Goal: Task Accomplishment & Management: Manage account settings

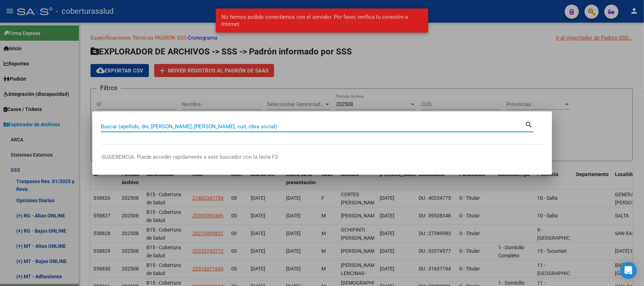
click at [144, 129] on input "Buscar (apellido, dni, [PERSON_NAME], [PERSON_NAME], cuit, obra social)" at bounding box center [313, 126] width 424 height 6
type input "25487375"
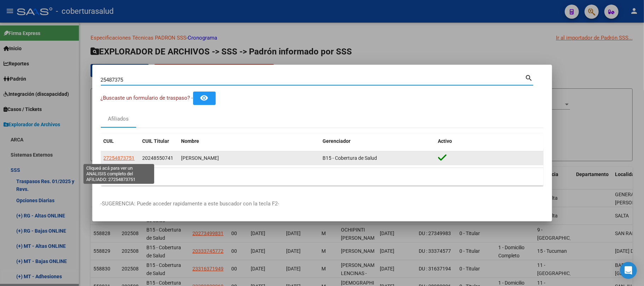
click at [121, 157] on span "27254873751" at bounding box center [119, 158] width 31 height 6
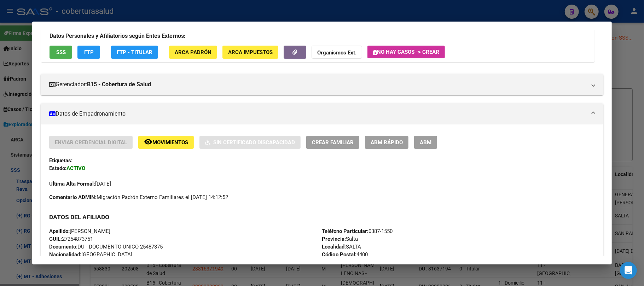
scroll to position [47, 0]
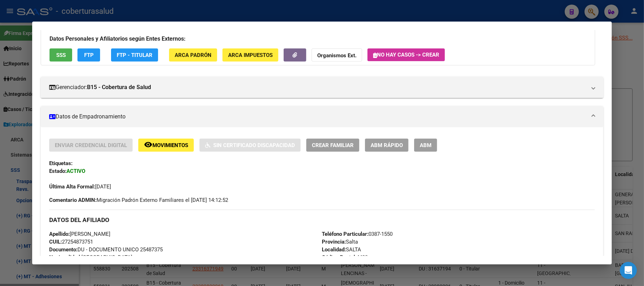
click at [421, 146] on span "ABM" at bounding box center [425, 145] width 12 height 6
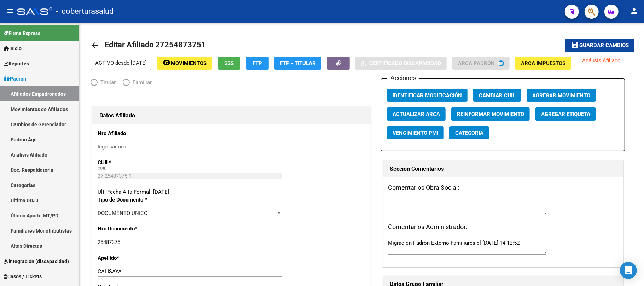
radio input "true"
type input "30-71702439-3"
click at [556, 92] on span "Agregar Movimiento" at bounding box center [561, 95] width 58 height 6
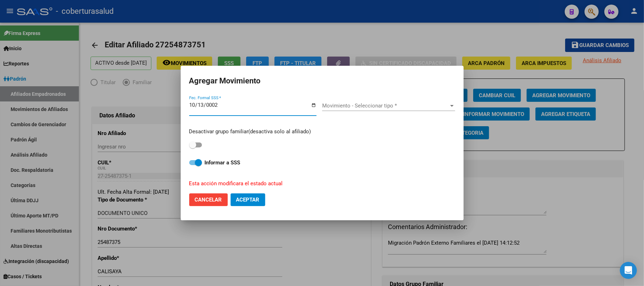
type input "0025-10-13"
type input "[DATE]"
click at [230, 193] on button "Aceptar" at bounding box center [247, 199] width 35 height 13
click at [343, 107] on span "Movimiento - Seleccionar tipo *" at bounding box center [385, 105] width 127 height 6
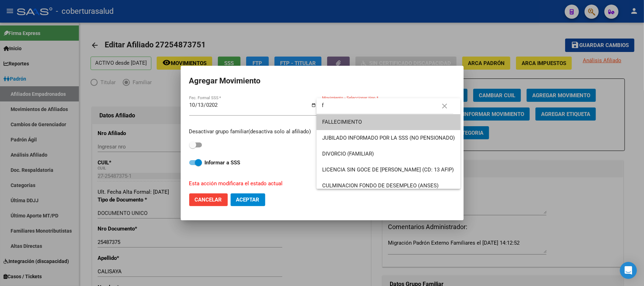
type input "f"
click at [347, 119] on span "FALLECIMIENTO" at bounding box center [388, 122] width 133 height 16
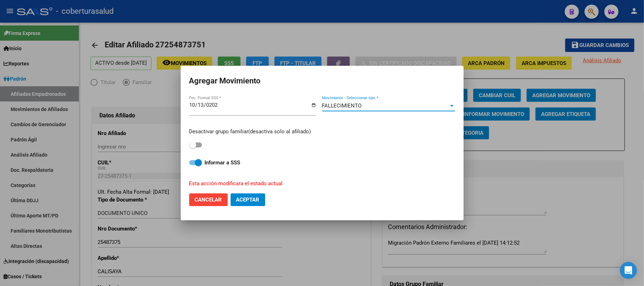
click at [197, 145] on span at bounding box center [195, 144] width 13 height 5
click at [193, 147] on input "checkbox" at bounding box center [192, 147] width 0 height 0
checkbox input "true"
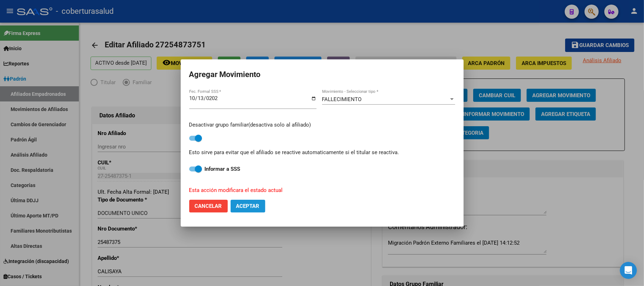
click at [257, 208] on span "Aceptar" at bounding box center [247, 206] width 23 height 6
checkbox input "false"
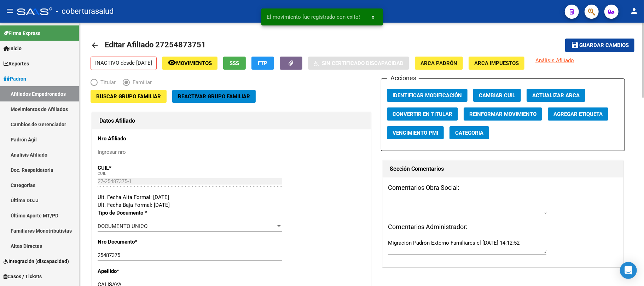
click at [602, 46] on span "Guardar cambios" at bounding box center [603, 45] width 49 height 6
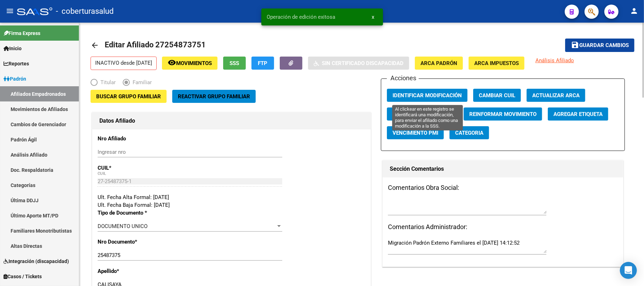
click at [435, 91] on button "Identificar Modificación" at bounding box center [427, 95] width 81 height 13
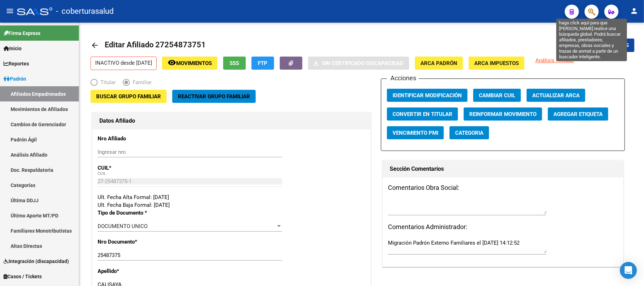
click at [588, 13] on icon "button" at bounding box center [591, 12] width 7 height 8
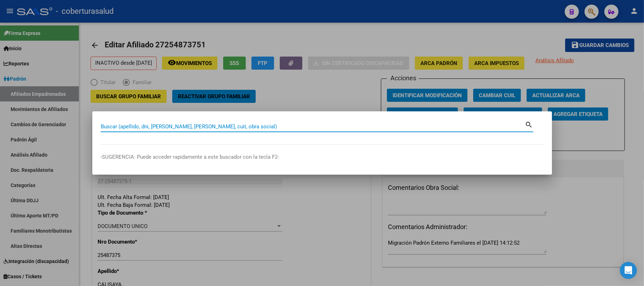
paste input "70817940"
type input "70817940"
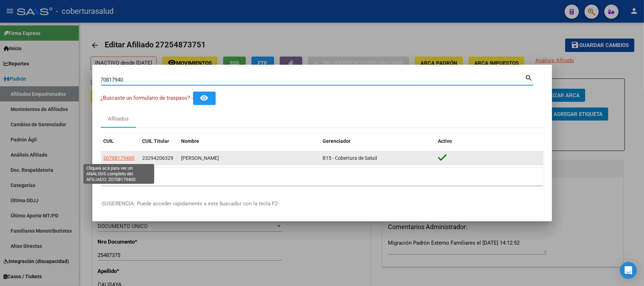
click at [121, 158] on span "20708179400" at bounding box center [119, 158] width 31 height 6
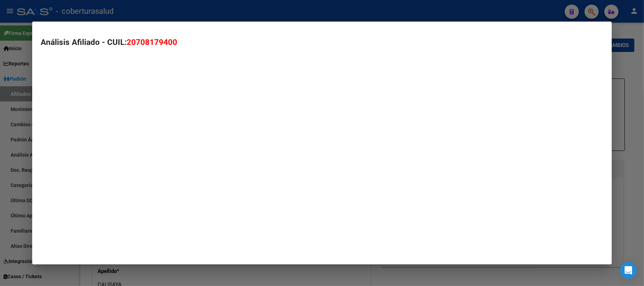
type textarea "20708179400"
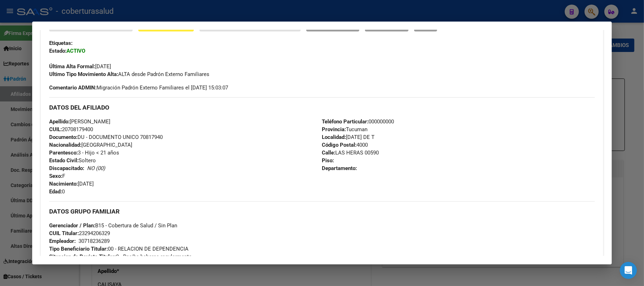
scroll to position [188, 0]
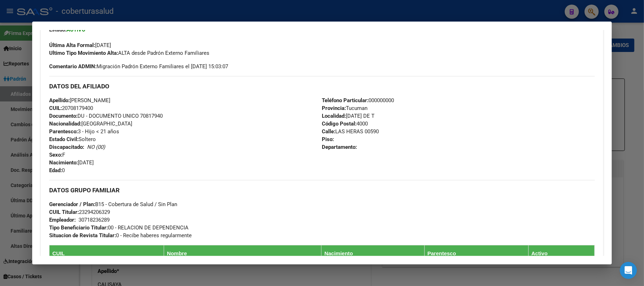
click at [487, 146] on div "Teléfono Particular: [PHONE_NUMBER] Provincia: Tucuman Localidad: [DATE][GEOGRA…" at bounding box center [458, 135] width 272 height 78
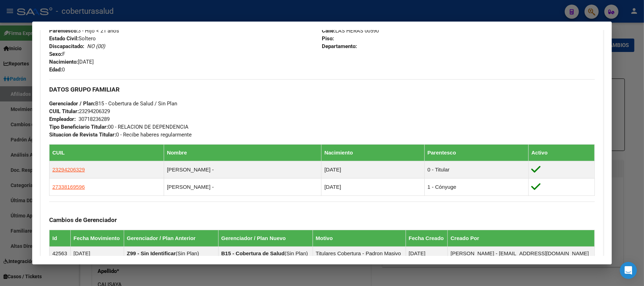
scroll to position [247, 0]
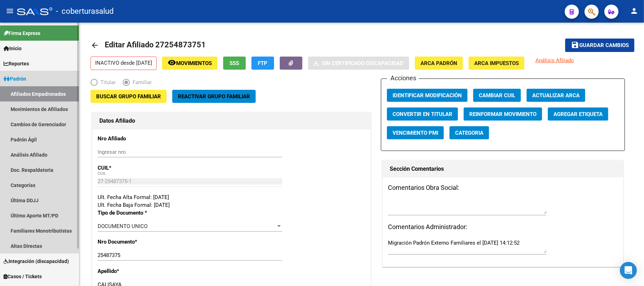
click at [24, 74] on link "Padrón" at bounding box center [39, 78] width 79 height 15
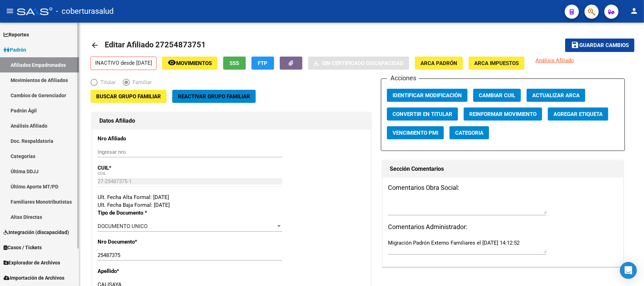
scroll to position [43, 0]
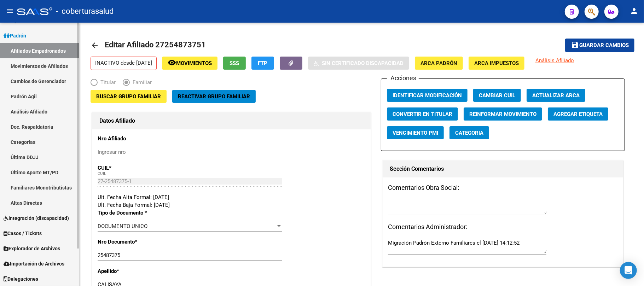
click at [31, 249] on span "Explorador de Archivos" at bounding box center [32, 249] width 57 height 8
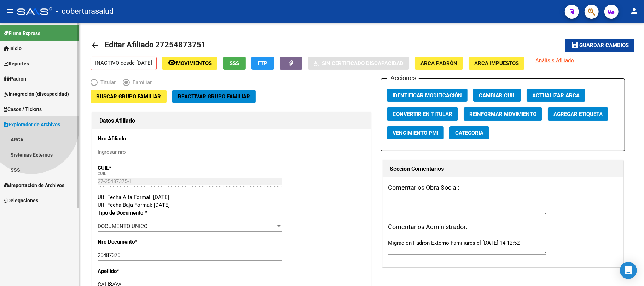
scroll to position [0, 0]
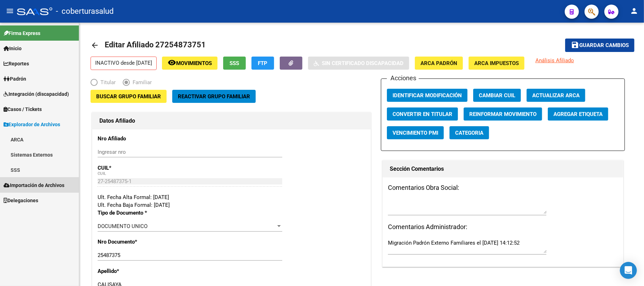
click at [35, 182] on span "Importación de Archivos" at bounding box center [34, 185] width 61 height 8
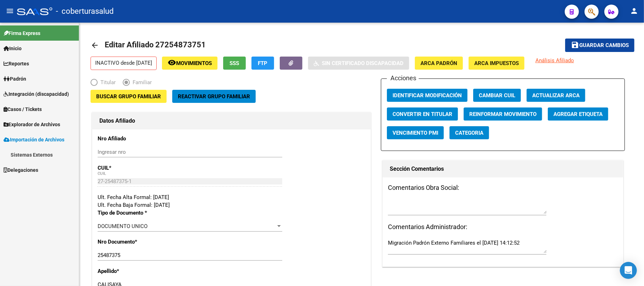
click at [43, 143] on span "Importación de Archivos" at bounding box center [34, 140] width 61 height 8
click at [39, 138] on span "Importación de Archivos" at bounding box center [34, 140] width 61 height 8
click at [38, 123] on span "Explorador de Archivos" at bounding box center [32, 125] width 57 height 8
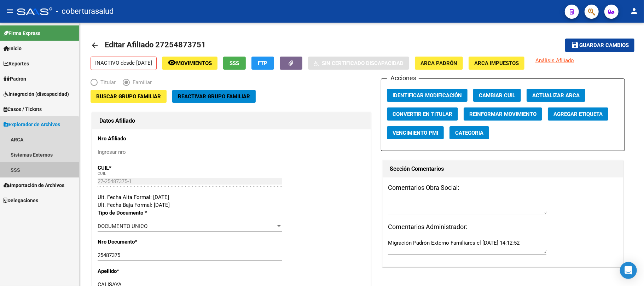
click at [30, 169] on link "SSS" at bounding box center [39, 169] width 79 height 15
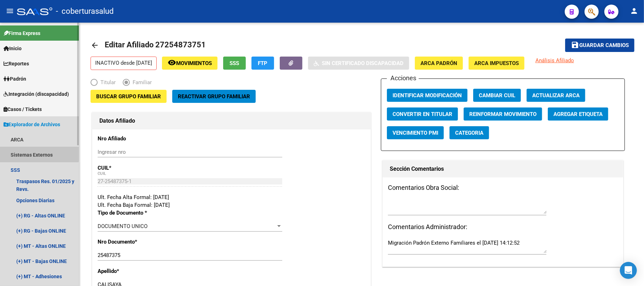
click at [34, 150] on link "Sistemas Externos" at bounding box center [39, 154] width 79 height 15
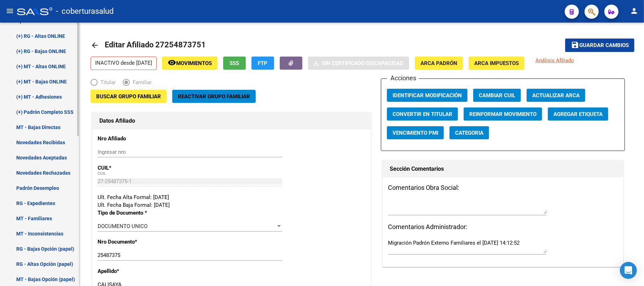
scroll to position [235, 0]
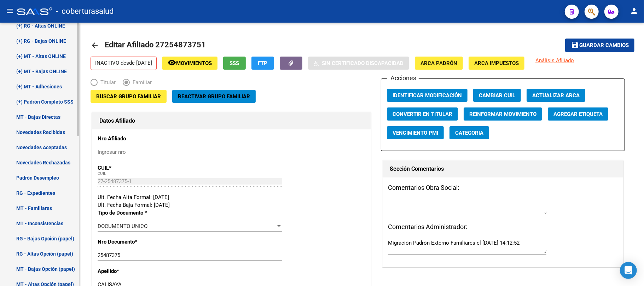
click at [33, 158] on link "Novedades Rechazadas" at bounding box center [39, 162] width 79 height 15
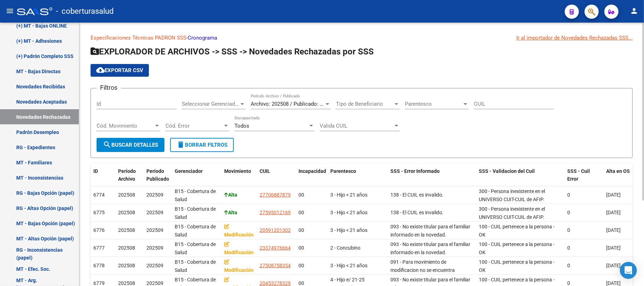
click at [515, 108] on div "CUIL" at bounding box center [514, 101] width 80 height 15
click at [512, 104] on input "CUIL" at bounding box center [514, 104] width 80 height 6
paste input "20-70817940-0"
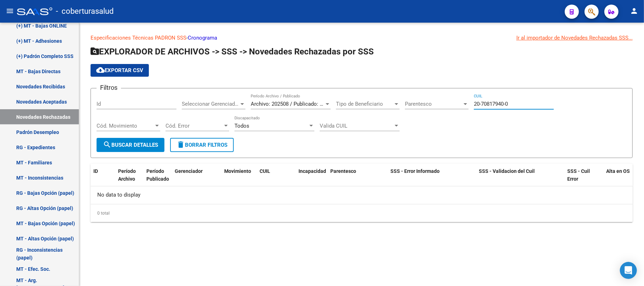
type input "20-70817940-0"
click at [136, 146] on span "search Buscar Detalles" at bounding box center [130, 145] width 55 height 6
click at [589, 14] on icon "button" at bounding box center [591, 12] width 7 height 8
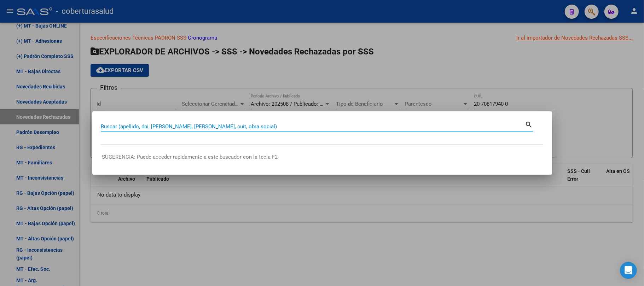
paste input "20708179400"
type input "70817940"
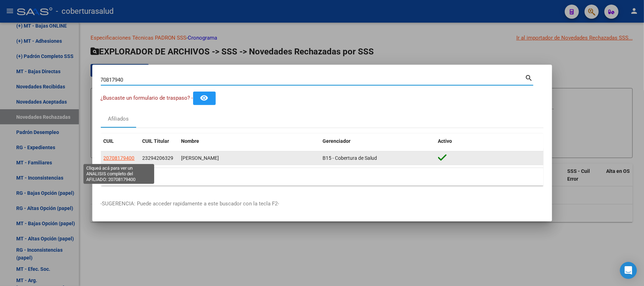
click at [119, 158] on span "20708179400" at bounding box center [119, 158] width 31 height 6
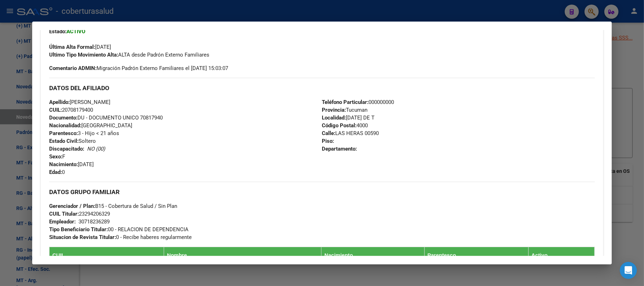
scroll to position [188, 0]
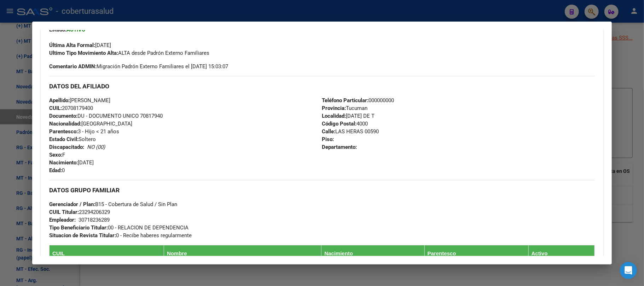
drag, startPoint x: 114, startPoint y: 163, endPoint x: 63, endPoint y: 163, distance: 51.6
click at [63, 163] on div "Apellido: [PERSON_NAME] CUIL: 20708179400 Documento: DU - DOCUMENTO UNICO 70817…" at bounding box center [185, 135] width 272 height 78
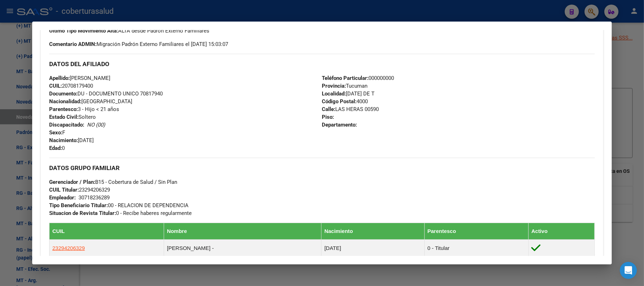
scroll to position [141, 0]
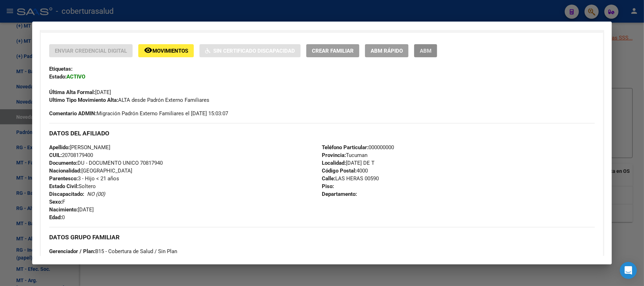
click at [425, 56] on button "ABM" at bounding box center [425, 50] width 23 height 13
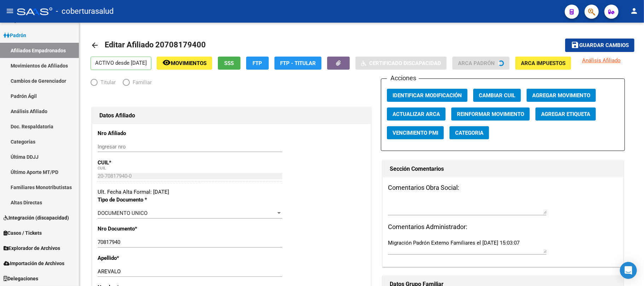
scroll to position [43, 0]
radio input "true"
type input "30-71823628-9"
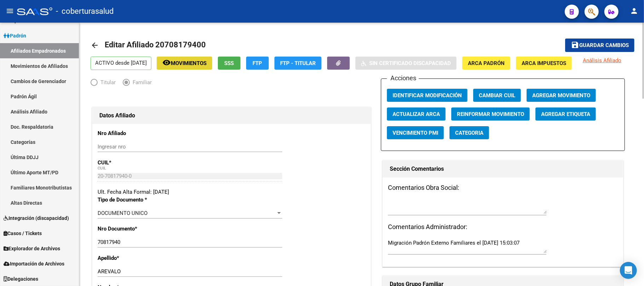
click at [197, 62] on span "Movimientos" at bounding box center [189, 63] width 36 height 6
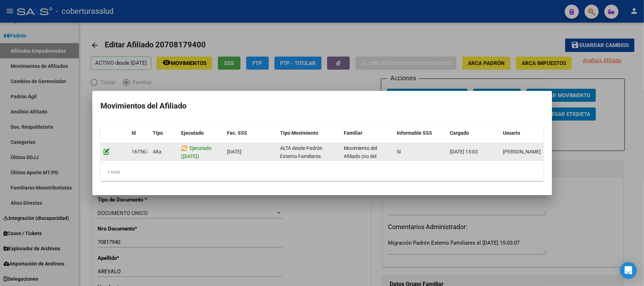
click at [105, 149] on icon at bounding box center [107, 151] width 6 height 7
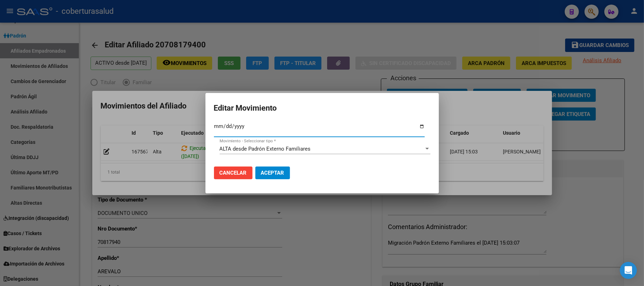
type input "[DATE]"
click at [269, 167] on button "Aceptar" at bounding box center [272, 172] width 35 height 13
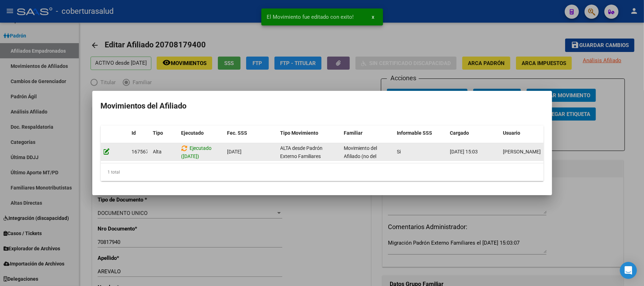
click at [104, 148] on icon at bounding box center [107, 151] width 6 height 7
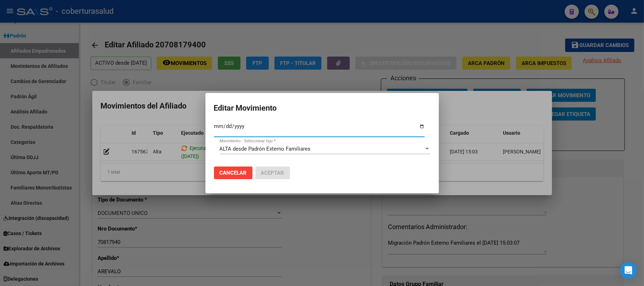
type input "[DATE]"
click at [271, 172] on span "Aceptar" at bounding box center [272, 173] width 23 height 6
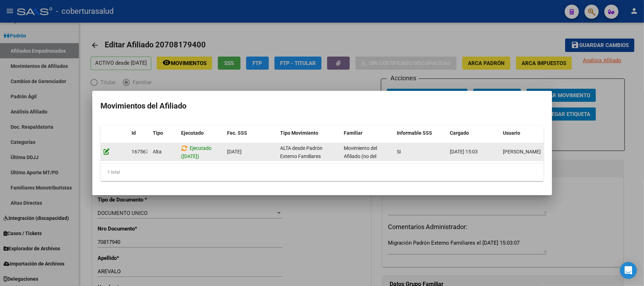
click at [108, 149] on icon at bounding box center [107, 151] width 6 height 7
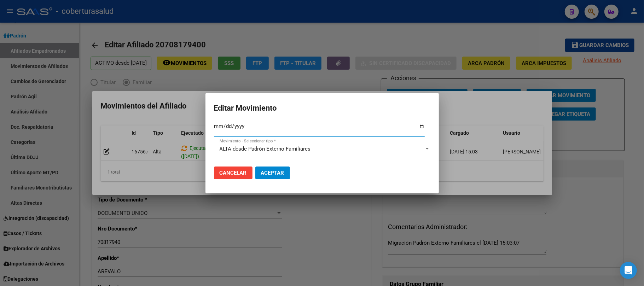
type input "[DATE]"
click at [266, 173] on span "Aceptar" at bounding box center [272, 173] width 23 height 6
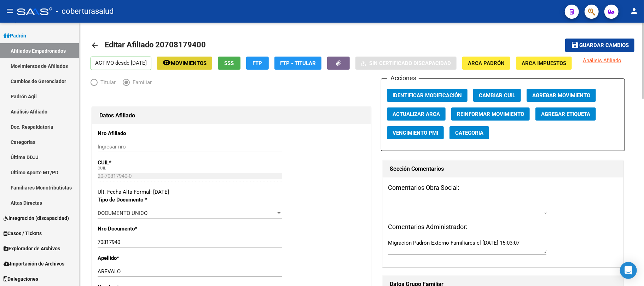
click at [112, 241] on input "70817940" at bounding box center [190, 242] width 184 height 6
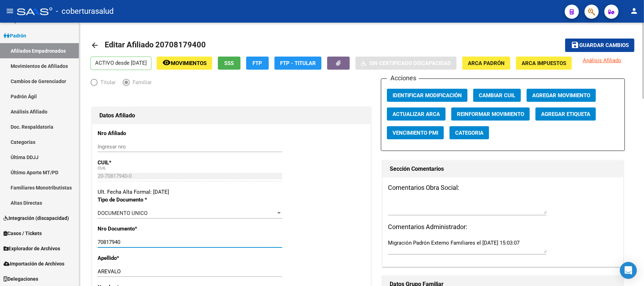
click at [112, 241] on input "70817940" at bounding box center [190, 242] width 184 height 6
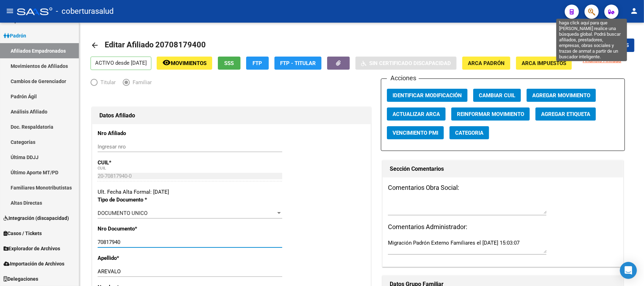
click at [590, 12] on icon "button" at bounding box center [591, 12] width 7 height 8
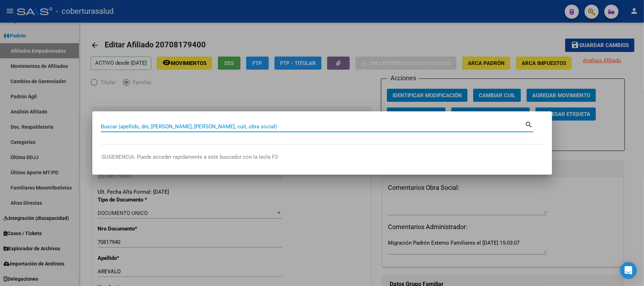
paste input "70817940"
type input "70817940"
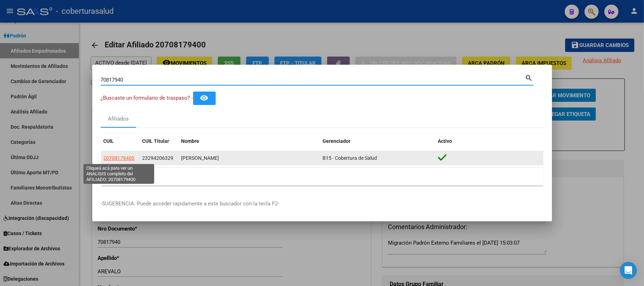
click at [112, 159] on span "20708179400" at bounding box center [119, 158] width 31 height 6
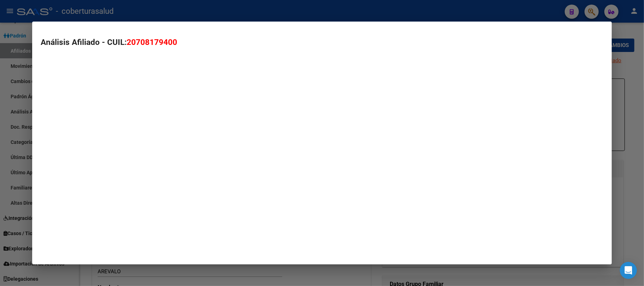
click at [112, 158] on mat-dialog-container "Análisis Afiliado - CUIL: 20708179400" at bounding box center [321, 143] width 579 height 243
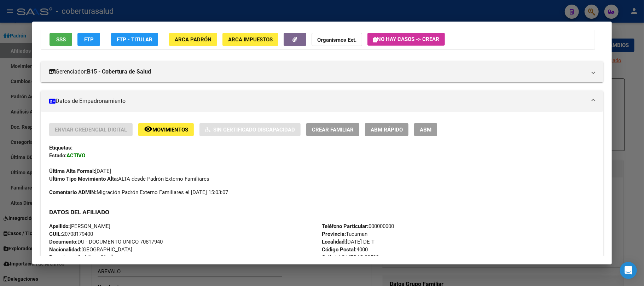
scroll to position [94, 0]
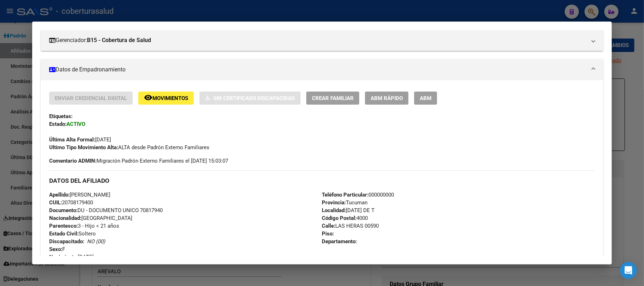
drag, startPoint x: 128, startPoint y: 137, endPoint x: 95, endPoint y: 136, distance: 32.5
click at [95, 136] on div "Última Alta Formal: [DATE]" at bounding box center [321, 136] width 545 height 16
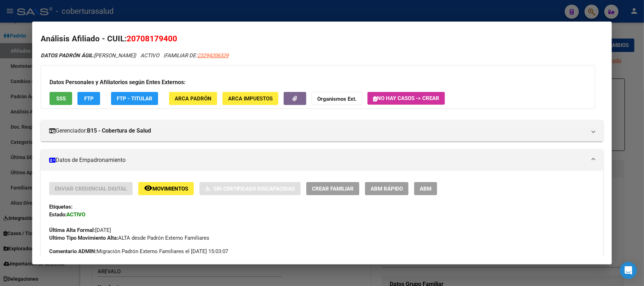
scroll to position [0, 0]
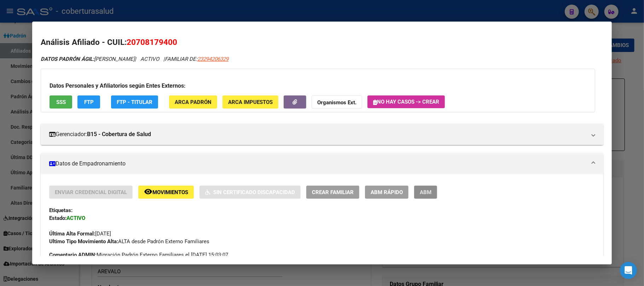
click at [426, 189] on span "ABM" at bounding box center [425, 192] width 12 height 6
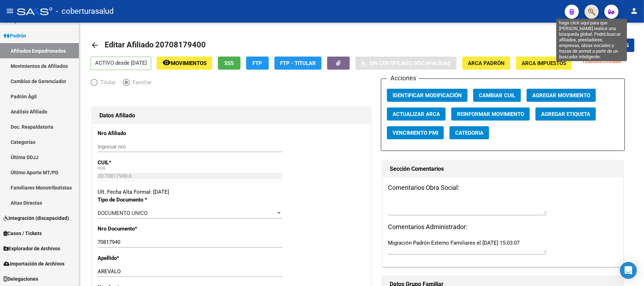
click at [593, 11] on icon "button" at bounding box center [591, 12] width 7 height 8
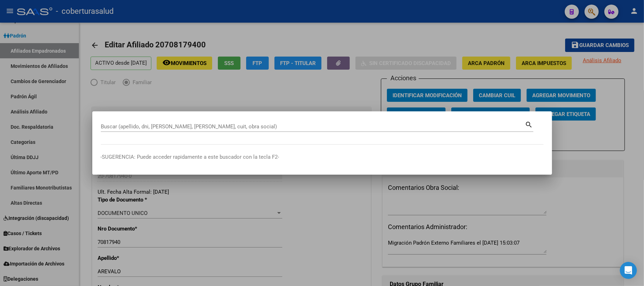
paste input "31429224"
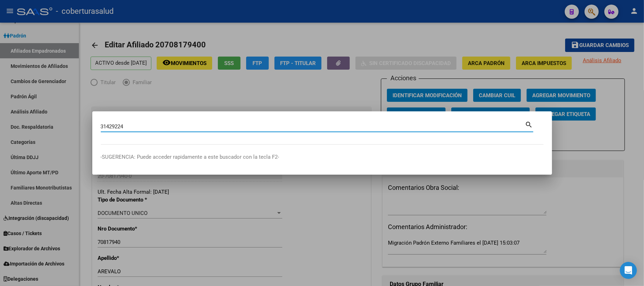
type input "31429224"
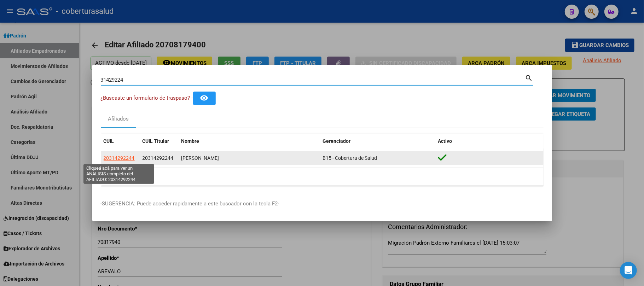
click at [124, 159] on span "20314292244" at bounding box center [119, 158] width 31 height 6
type textarea "20314292244"
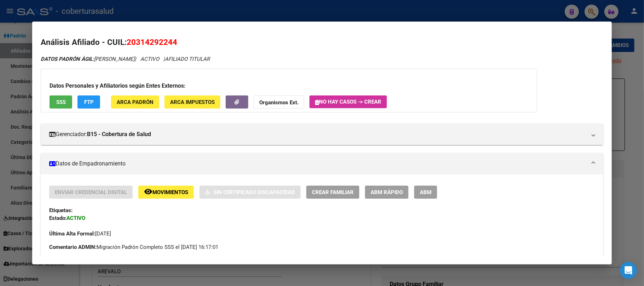
click at [426, 195] on button "ABM" at bounding box center [425, 192] width 23 height 13
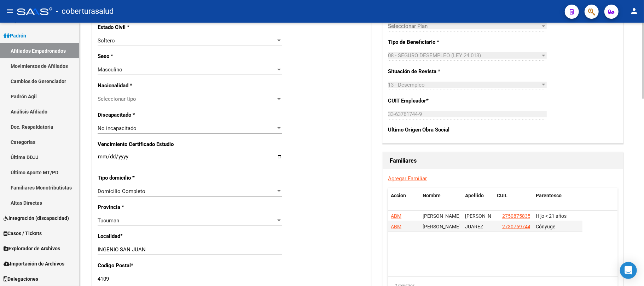
scroll to position [377, 0]
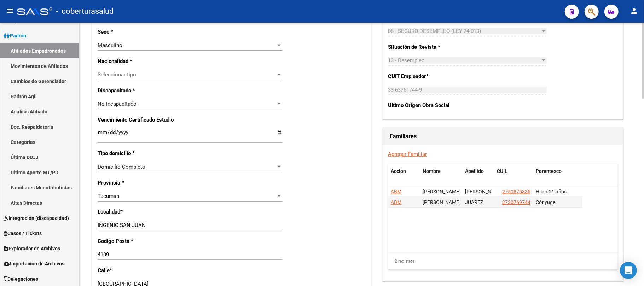
click at [189, 74] on span "Seleccionar tipo" at bounding box center [187, 74] width 178 height 6
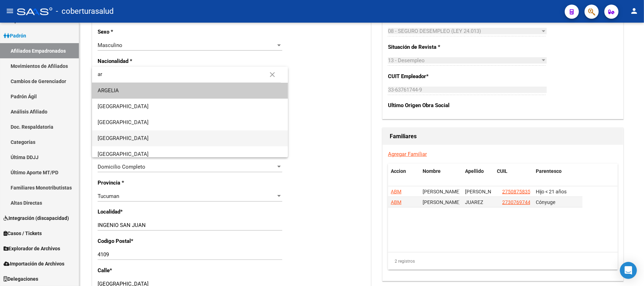
type input "ar"
click at [160, 136] on span "[GEOGRAPHIC_DATA]" at bounding box center [190, 138] width 184 height 16
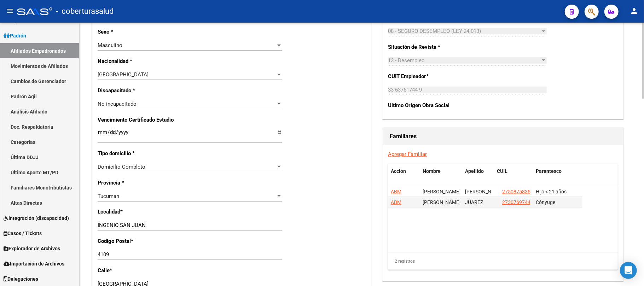
click at [325, 129] on div "Nro Afiliado Ingresar nro CUIL * 20-31429224-4 CUIL ARCA Padrón Ult. Fecha Alta…" at bounding box center [231, 126] width 278 height 758
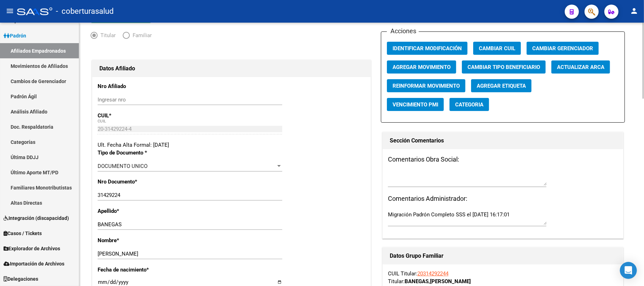
scroll to position [0, 0]
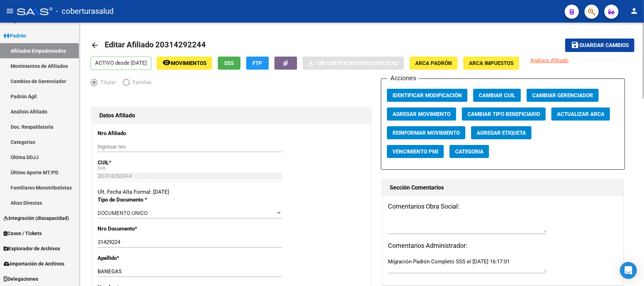
click at [593, 46] on span "Guardar cambios" at bounding box center [603, 45] width 49 height 6
click at [608, 43] on span "Guardar cambios" at bounding box center [603, 45] width 49 height 6
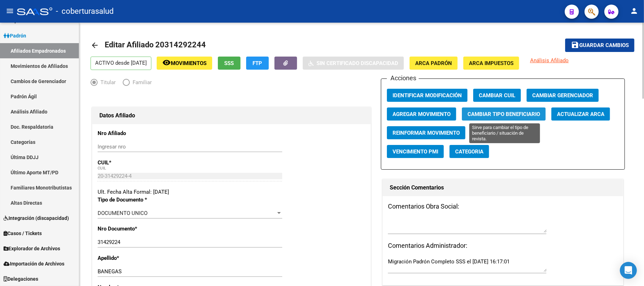
click at [495, 116] on span "Cambiar Tipo Beneficiario" at bounding box center [503, 114] width 72 height 6
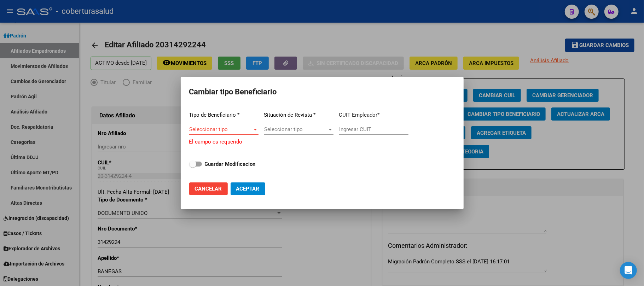
click at [242, 136] on div "Seleccionar tipo Seleccionar tipo" at bounding box center [223, 132] width 69 height 17
click at [249, 131] on span "Seleccionar tipo" at bounding box center [220, 129] width 63 height 6
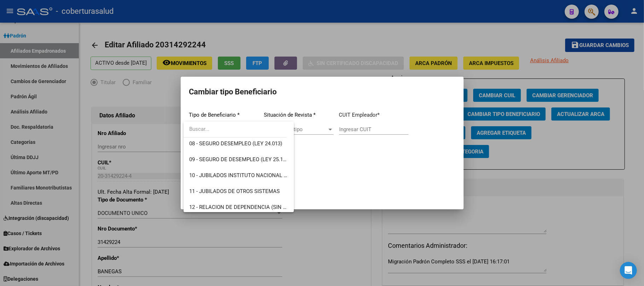
scroll to position [132, 0]
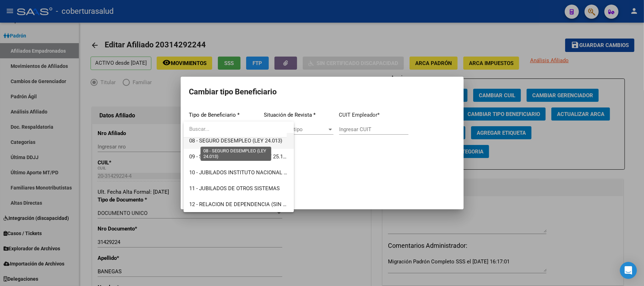
click at [259, 139] on span "08 - SEGURO DESEMPLEO (LEY 24.013)" at bounding box center [235, 140] width 93 height 6
type input "33-63761744-9"
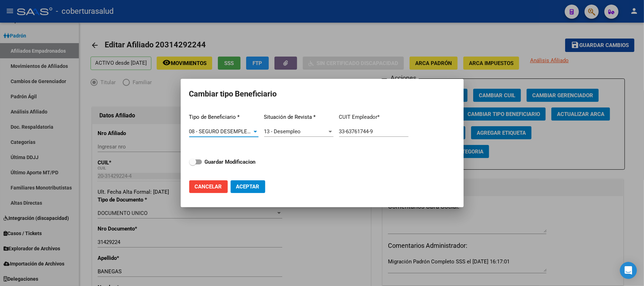
click at [208, 163] on strong "Guardar Modificacion" at bounding box center [230, 162] width 51 height 6
click at [193, 164] on input "Guardar Modificacion" at bounding box center [192, 164] width 0 height 0
click at [248, 188] on span "Aceptar" at bounding box center [247, 186] width 23 height 6
checkbox input "false"
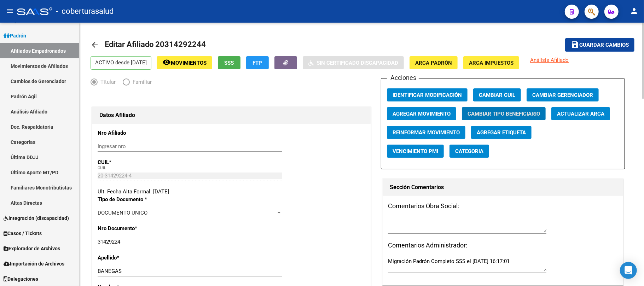
scroll to position [0, 0]
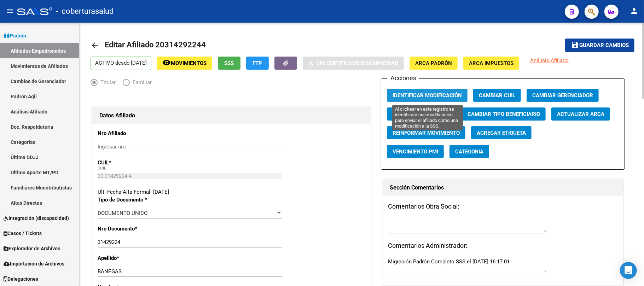
click at [436, 95] on span "Identificar Modificación" at bounding box center [426, 95] width 69 height 6
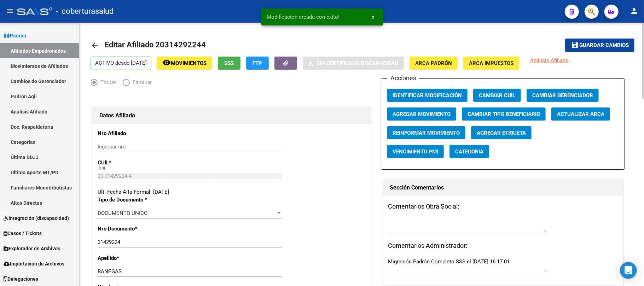
click at [597, 46] on span "Guardar cambios" at bounding box center [603, 45] width 49 height 6
click at [429, 95] on span "Identificar Modificación" at bounding box center [426, 95] width 69 height 6
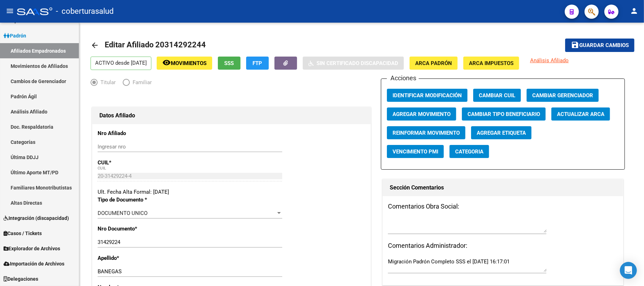
click at [593, 6] on span "button" at bounding box center [591, 12] width 7 height 14
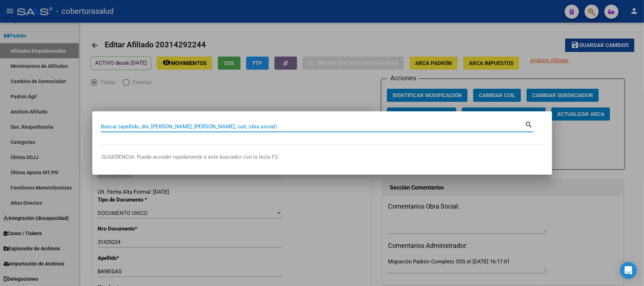
paste input "35556473"
type input "35556473"
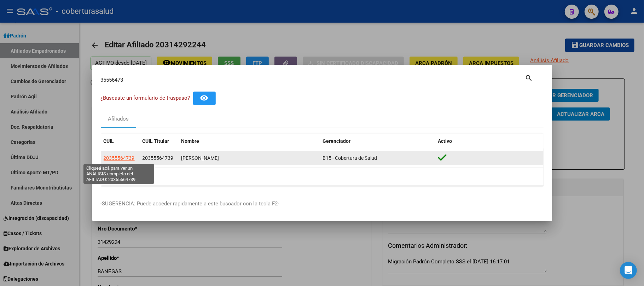
click at [122, 157] on span "20355564739" at bounding box center [119, 158] width 31 height 6
type textarea "20355564739"
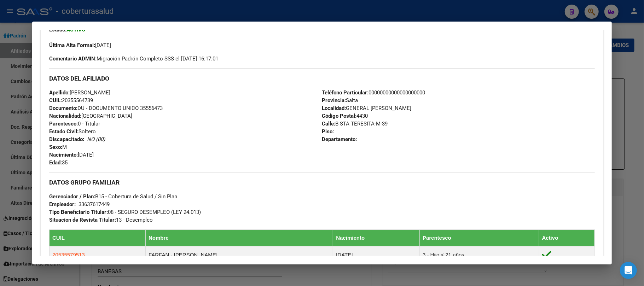
scroll to position [141, 0]
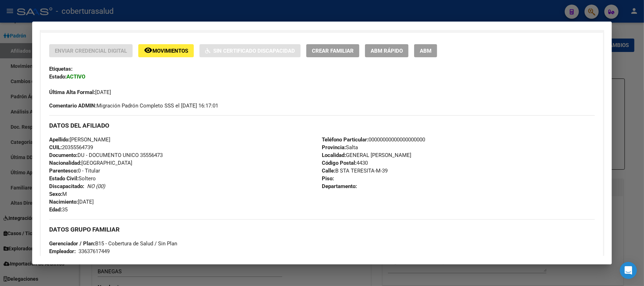
click at [422, 53] on span "ABM" at bounding box center [425, 51] width 12 height 6
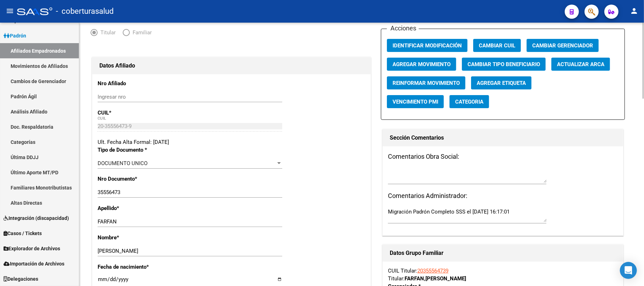
scroll to position [47, 0]
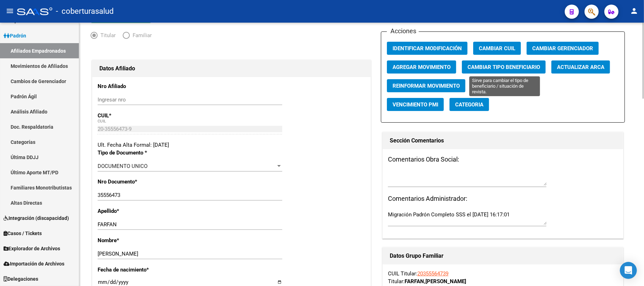
click at [503, 67] on span "Cambiar Tipo Beneficiario" at bounding box center [503, 67] width 72 height 6
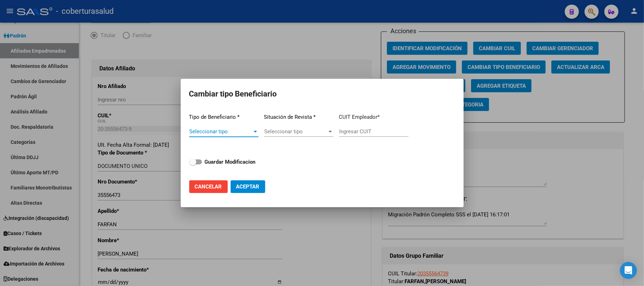
click at [234, 133] on span "Seleccionar tipo" at bounding box center [220, 131] width 63 height 6
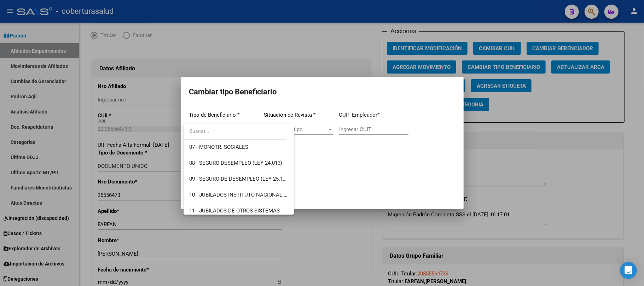
scroll to position [132, 0]
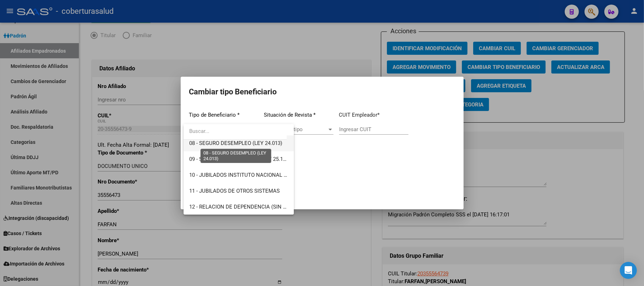
click at [230, 143] on span "08 - SEGURO DESEMPLEO (LEY 24.013)" at bounding box center [235, 143] width 93 height 6
type input "33-63761744-9"
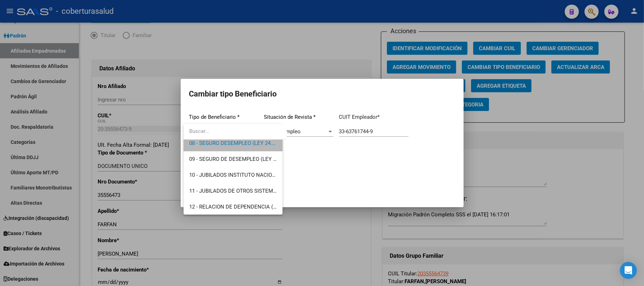
scroll to position [127, 0]
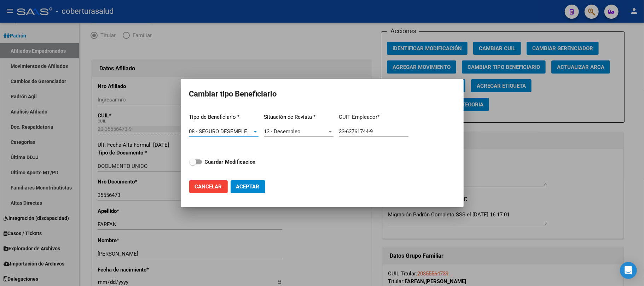
click at [210, 160] on strong "Guardar Modificacion" at bounding box center [230, 162] width 51 height 6
click at [193, 164] on input "Guardar Modificacion" at bounding box center [192, 164] width 0 height 0
click at [249, 183] on span "Aceptar" at bounding box center [247, 186] width 23 height 6
checkbox input "false"
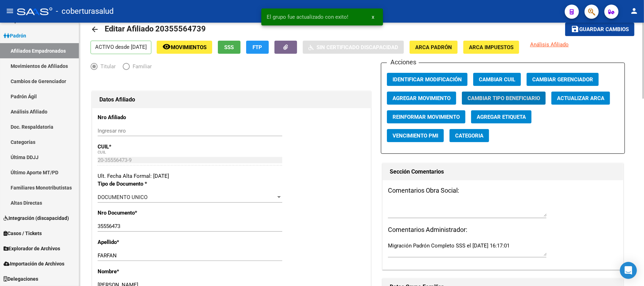
scroll to position [0, 0]
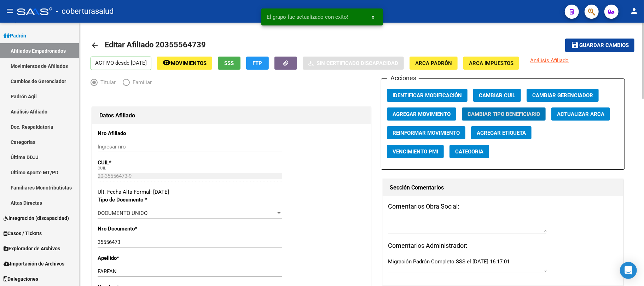
click at [600, 40] on button "save Guardar cambios" at bounding box center [599, 45] width 69 height 13
drag, startPoint x: 433, startPoint y: 85, endPoint x: 440, endPoint y: 93, distance: 10.5
click at [434, 86] on div "Acciones Identificar Modificación Cambiar CUIL Cambiar Gerenciador Agregar Movi…" at bounding box center [503, 123] width 244 height 91
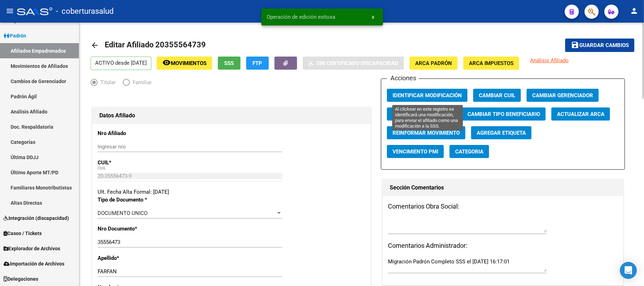
click at [440, 93] on span "Identificar Modificación" at bounding box center [426, 95] width 69 height 6
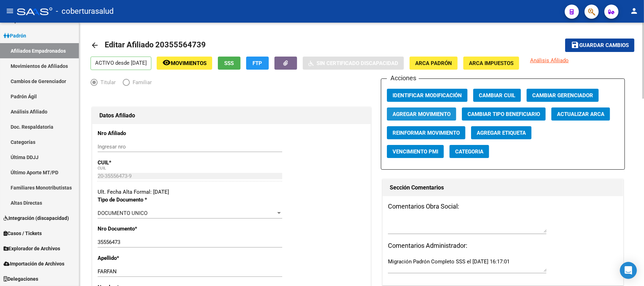
click at [394, 116] on span "Agregar Movimiento" at bounding box center [421, 114] width 58 height 6
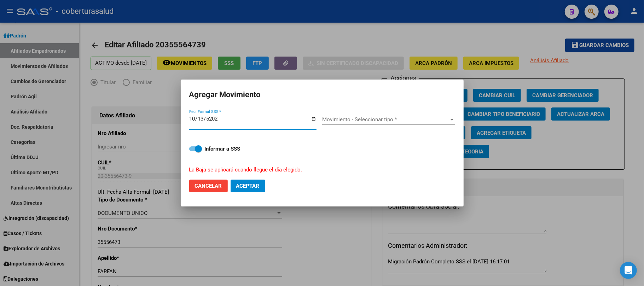
type input "[DATE]"
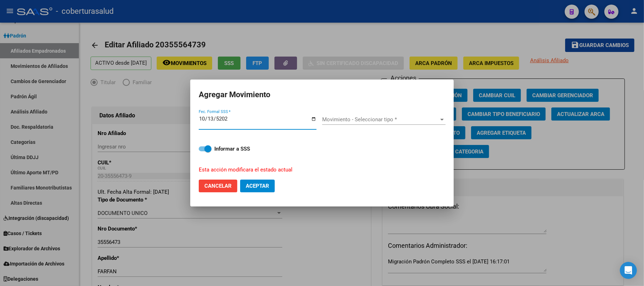
click at [334, 121] on span "Movimiento - Seleccionar tipo *" at bounding box center [380, 119] width 117 height 6
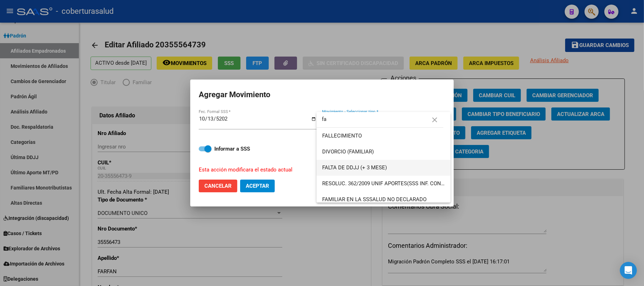
type input "fa"
click at [345, 163] on span "FALTA DE DDJJ (+ 3 MESE)" at bounding box center [383, 168] width 123 height 16
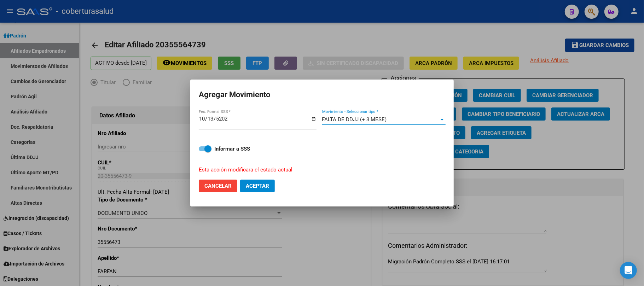
click at [247, 186] on span "Aceptar" at bounding box center [257, 186] width 23 height 6
checkbox input "false"
